Goal: Obtain resource: Obtain resource

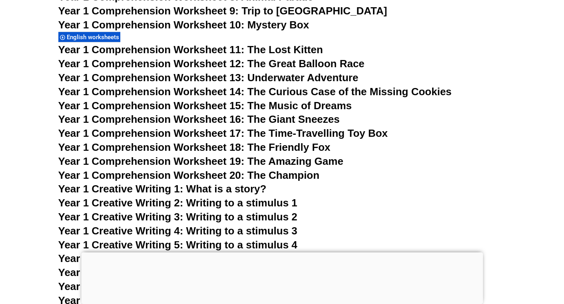
scroll to position [1165, 0]
click at [89, 39] on span "English worksheets" at bounding box center [94, 37] width 55 height 7
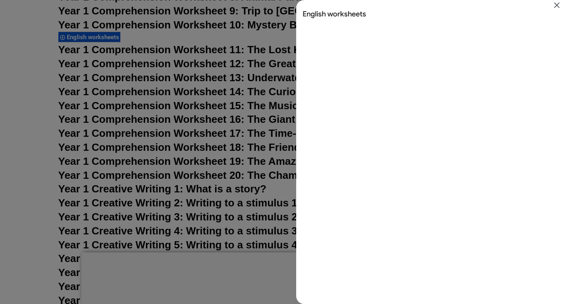
scroll to position [19, 0]
click at [556, 7] on icon "Close" at bounding box center [557, 5] width 6 height 6
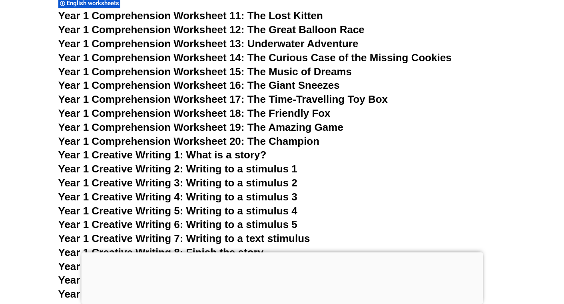
scroll to position [1197, 0]
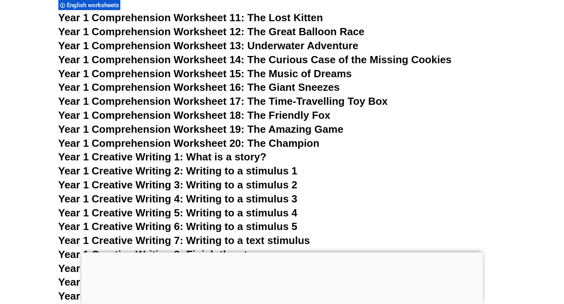
click at [234, 16] on span "Year 1 Comprehension Worksheet 11: The Lost Kitten" at bounding box center [190, 18] width 265 height 12
click at [256, 32] on span "Year 1 Comprehension Worksheet 12: The Great Balloon Race" at bounding box center [211, 32] width 306 height 12
click at [267, 43] on span "Year 1 Comprehension Worksheet 13: Underwater Adventure" at bounding box center [208, 46] width 300 height 12
click at [267, 56] on span "Year 1 Comprehension Worksheet 14: The Curious Case of the Missing Cookies" at bounding box center [255, 60] width 394 height 12
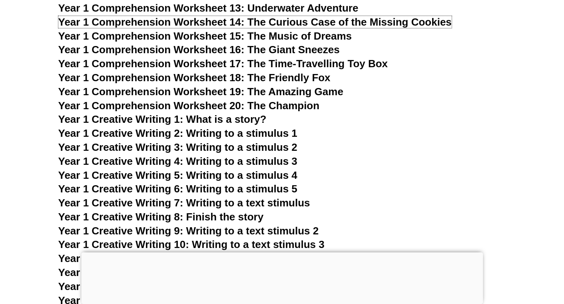
scroll to position [1237, 0]
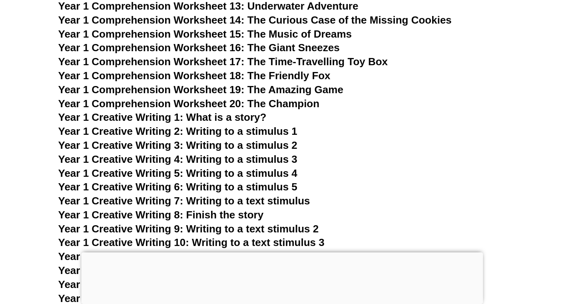
click at [228, 121] on span "Year 1 Creative Writing 1: What is a story?" at bounding box center [162, 117] width 208 height 12
click at [208, 130] on span "Year 1 Creative Writing 2: Writing to a stimulus 1" at bounding box center [177, 131] width 239 height 12
click at [212, 146] on span "Year 1 Creative Writing 3: Writing to a stimulus 2" at bounding box center [177, 145] width 239 height 12
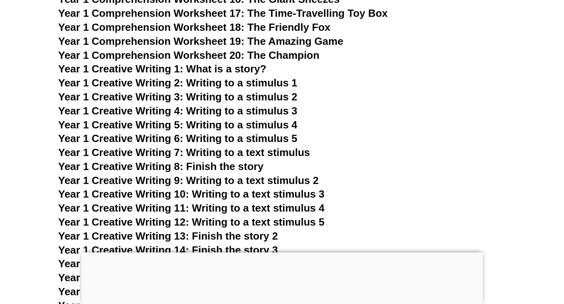
scroll to position [1285, 0]
click at [247, 157] on span "Year 1 Creative Writing 7: Writing to a text stimulus" at bounding box center [184, 153] width 252 height 12
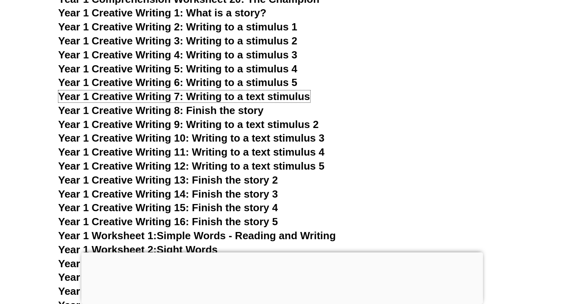
scroll to position [1344, 0]
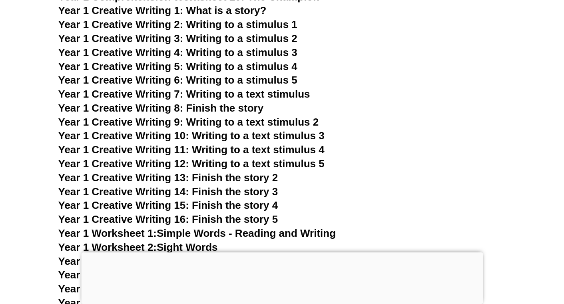
click at [230, 108] on span "Year 1 Creative Writing 8: Finish the story" at bounding box center [161, 108] width 206 height 12
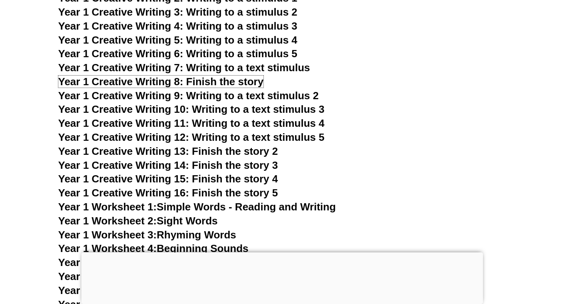
scroll to position [1371, 0]
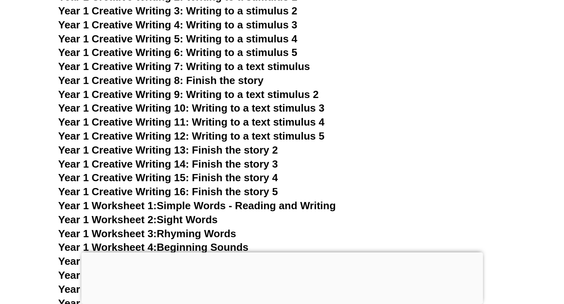
click at [248, 92] on span "Year 1 Creative Writing 9: Writing to a text stimulus 2" at bounding box center [188, 94] width 261 height 12
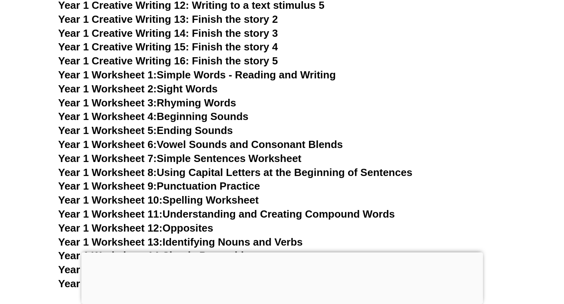
scroll to position [1562, 0]
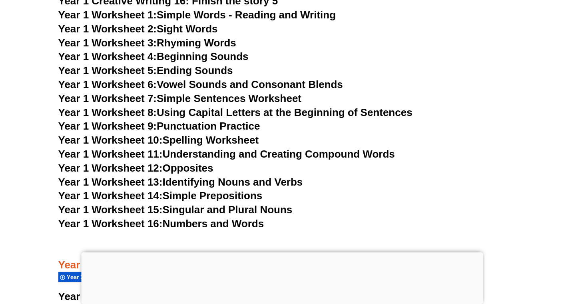
click at [354, 36] on h3 "Year 1 Worksheet 3: Rhyming Words" at bounding box center [282, 43] width 448 height 14
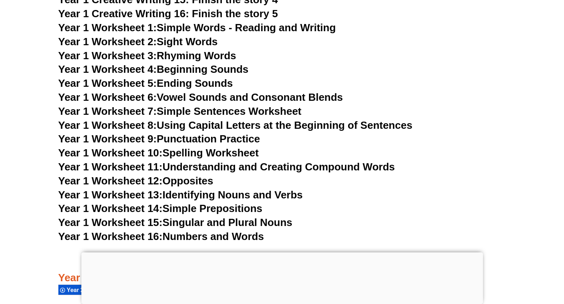
scroll to position [1548, 0]
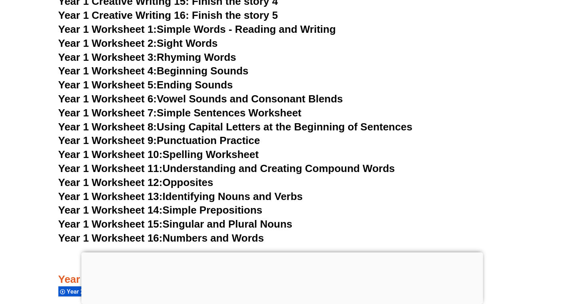
click at [190, 27] on link "Year 1 Worksheet 1: Simple Words - Reading and Writing" at bounding box center [197, 29] width 278 height 12
click at [204, 46] on link "Year 1 Worksheet 2: Sight Words" at bounding box center [138, 43] width 160 height 12
click at [202, 58] on link "Year 1 Worksheet 3: Rhyming Words" at bounding box center [147, 57] width 178 height 12
click at [190, 70] on link "Year 1 Worksheet 4: Beginning Sounds" at bounding box center [153, 71] width 190 height 12
click at [201, 82] on link "Year 1 Worksheet 5: Ending Sounds" at bounding box center [145, 85] width 175 height 12
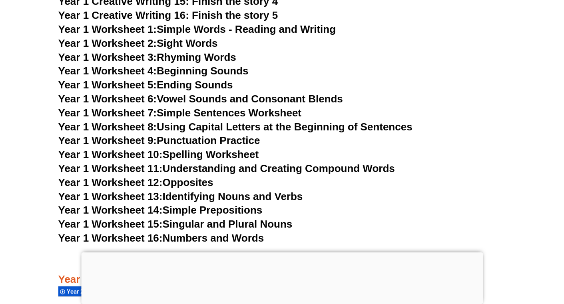
click at [194, 103] on link "Year 1 Worksheet 6: Vowel Sounds and Consonant Blends" at bounding box center [200, 99] width 285 height 12
click at [181, 112] on link "Year 1 Worksheet 7: Simple Sentences Worksheet" at bounding box center [180, 113] width 244 height 12
click at [182, 127] on link "Year 1 Worksheet 8: Using Capital Letters at the Beginning of Sentences" at bounding box center [235, 127] width 354 height 12
click at [221, 140] on link "Year 1 Worksheet 9: Punctuation Practice" at bounding box center [159, 140] width 202 height 12
click at [210, 150] on link "Year 1 Worksheet 10: Spelling Worksheet" at bounding box center [158, 154] width 201 height 12
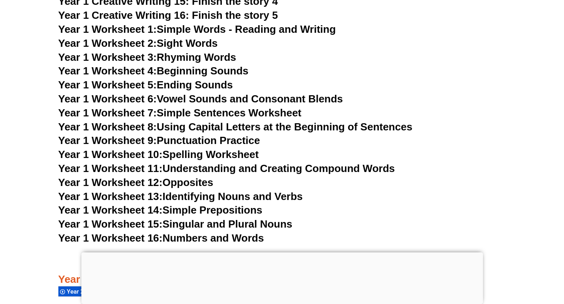
click at [216, 168] on link "Year 1 Worksheet 11: Understanding and Creating Compound Words" at bounding box center [226, 168] width 337 height 12
click at [176, 185] on link "Year 1 Worksheet 12: Opposites" at bounding box center [135, 182] width 155 height 12
click at [156, 192] on span "Year 1 Worksheet 13:" at bounding box center [110, 196] width 104 height 12
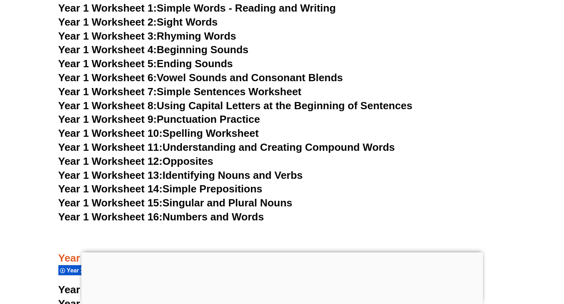
scroll to position [1578, 0]
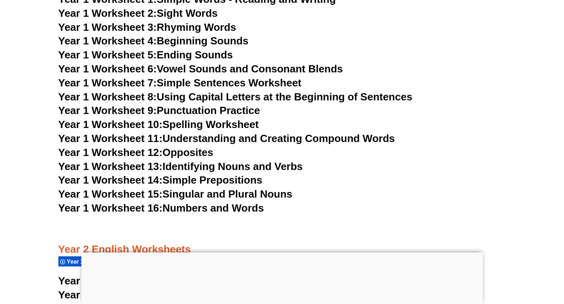
click at [162, 179] on span "Year 1 Worksheet 14:" at bounding box center [110, 180] width 104 height 12
click at [147, 192] on span "Year 1 Worksheet 15:" at bounding box center [110, 194] width 104 height 12
click at [149, 209] on span "Year 1 Worksheet 16:" at bounding box center [110, 208] width 104 height 12
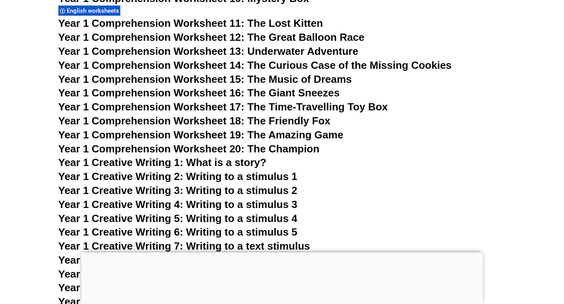
scroll to position [1191, 0]
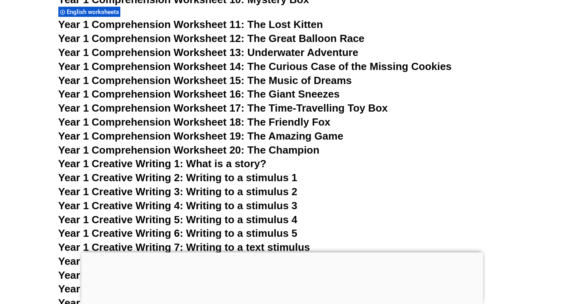
click at [324, 80] on span "Year 1 Comprehension Worksheet 15: The Music of Dreams" at bounding box center [205, 80] width 294 height 12
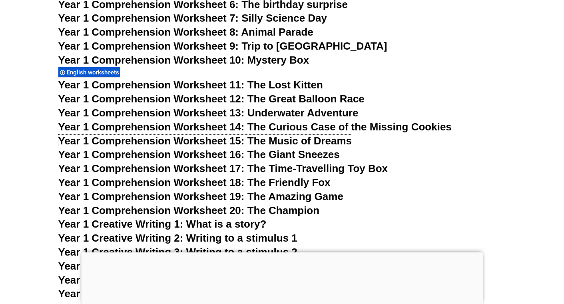
scroll to position [1133, 0]
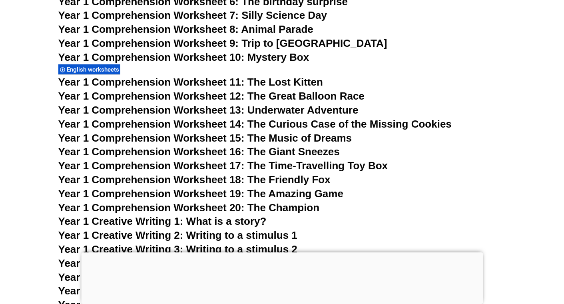
click at [302, 207] on span "Year 1 Comprehension Worksheet 20: The Champion" at bounding box center [189, 208] width 262 height 12
click at [429, 160] on h3 "Year 1 Comprehension Worksheet 17: The Time-Travelling Toy Box" at bounding box center [282, 166] width 448 height 14
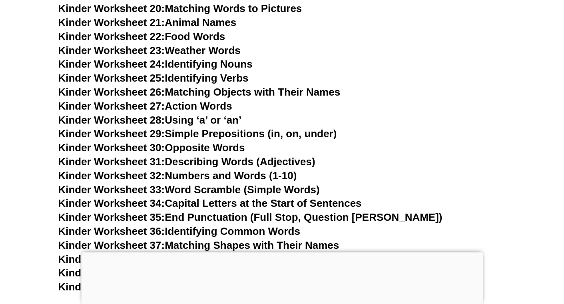
scroll to position [593, 0]
